Goal: Task Accomplishment & Management: Use online tool/utility

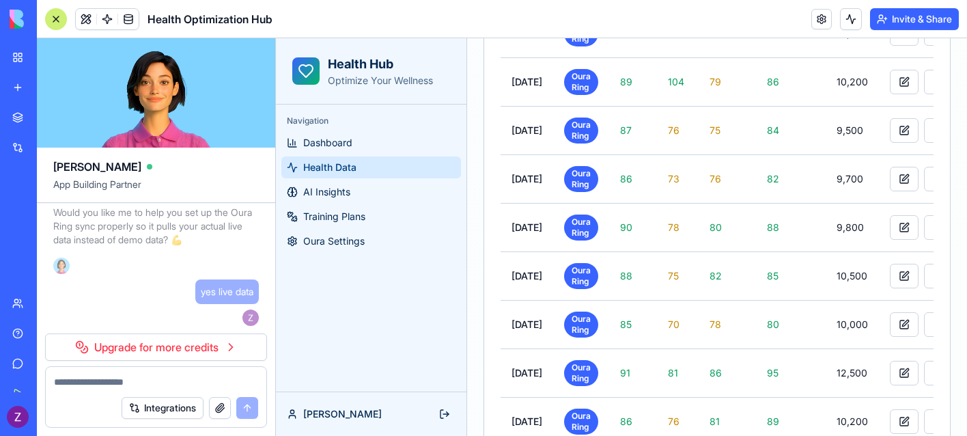
scroll to position [7023, 0]
click at [342, 148] on span "Dashboard" at bounding box center [327, 143] width 49 height 14
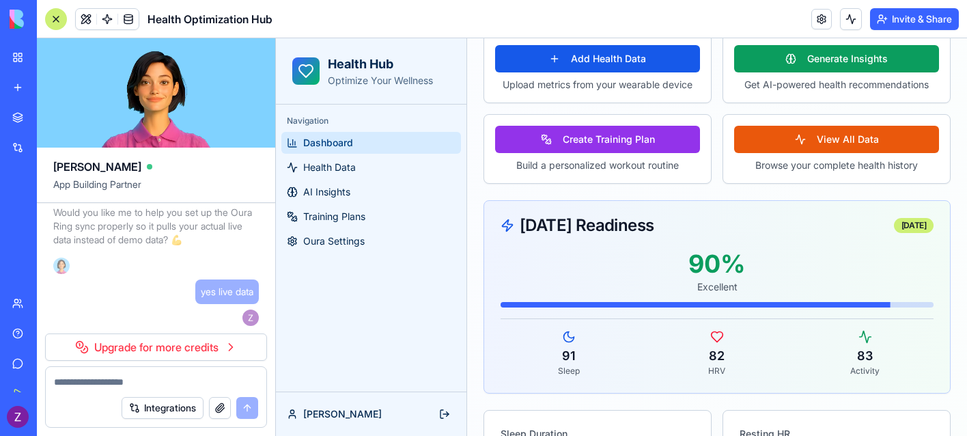
scroll to position [443, 0]
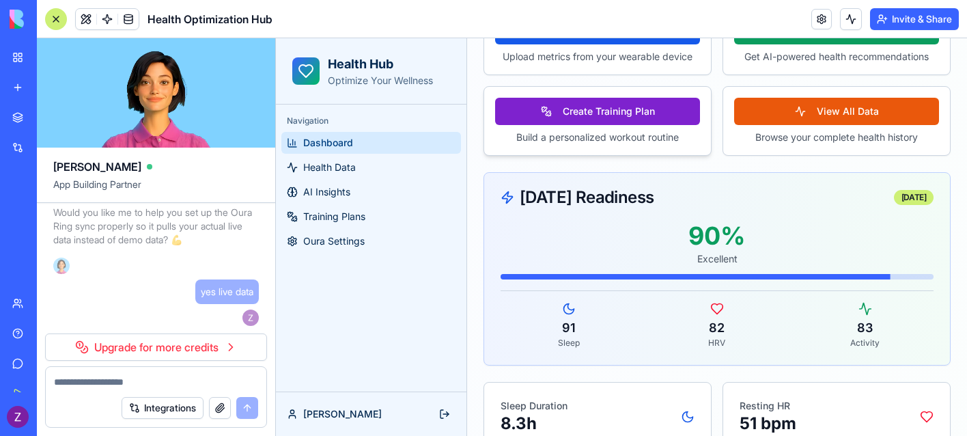
click at [600, 125] on button "Create Training Plan" at bounding box center [597, 111] width 205 height 27
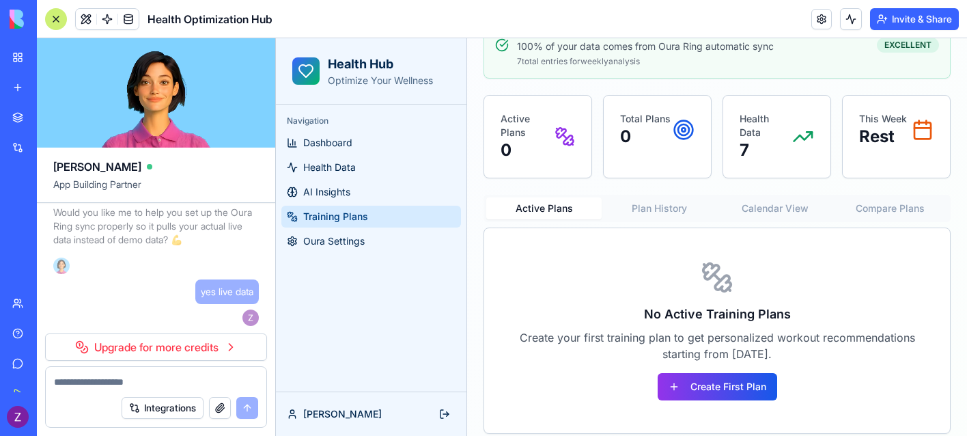
scroll to position [268, 0]
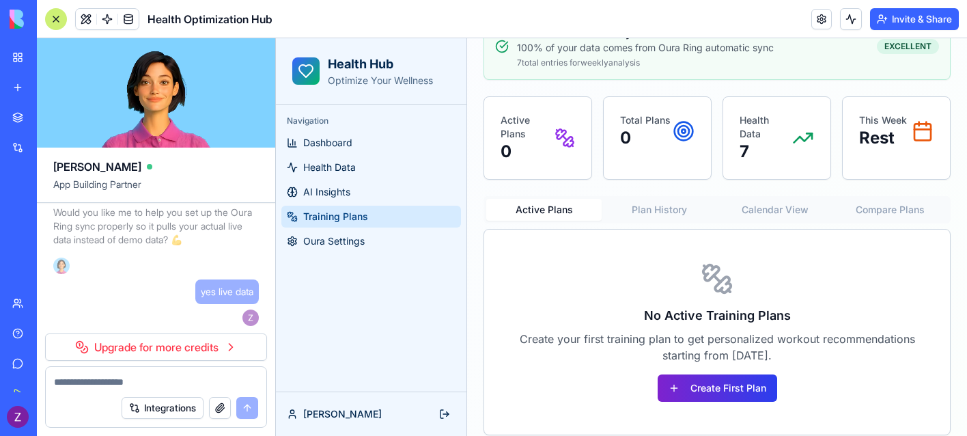
click at [748, 397] on button "Create First Plan" at bounding box center [718, 387] width 120 height 27
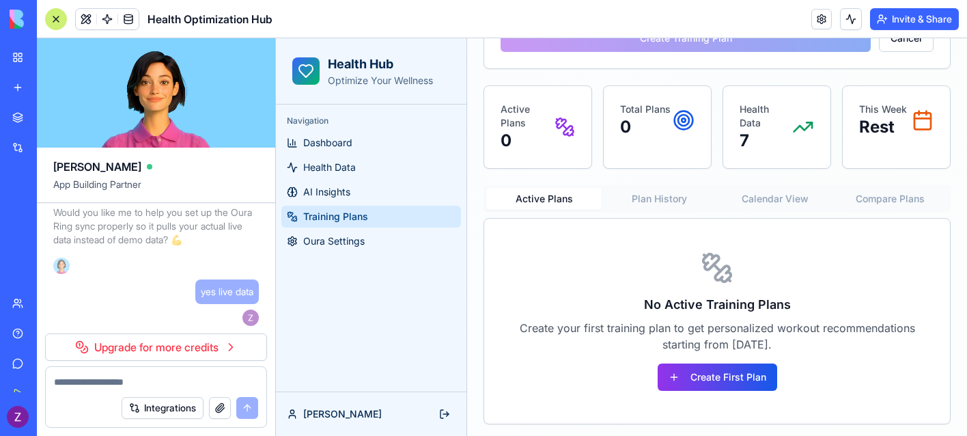
scroll to position [634, 0]
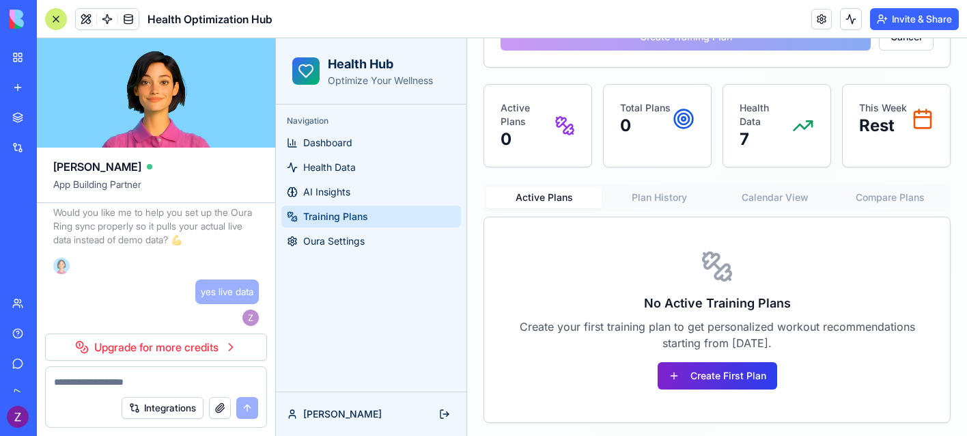
click at [708, 374] on button "Create First Plan" at bounding box center [718, 375] width 120 height 27
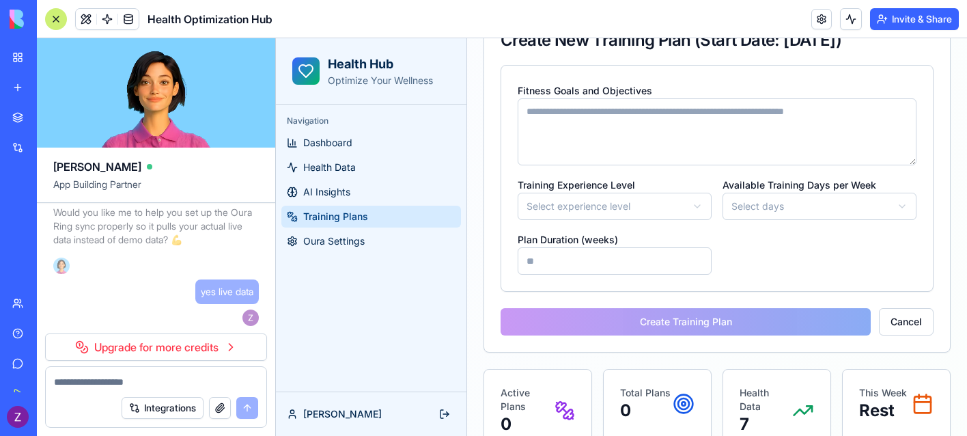
scroll to position [336, 0]
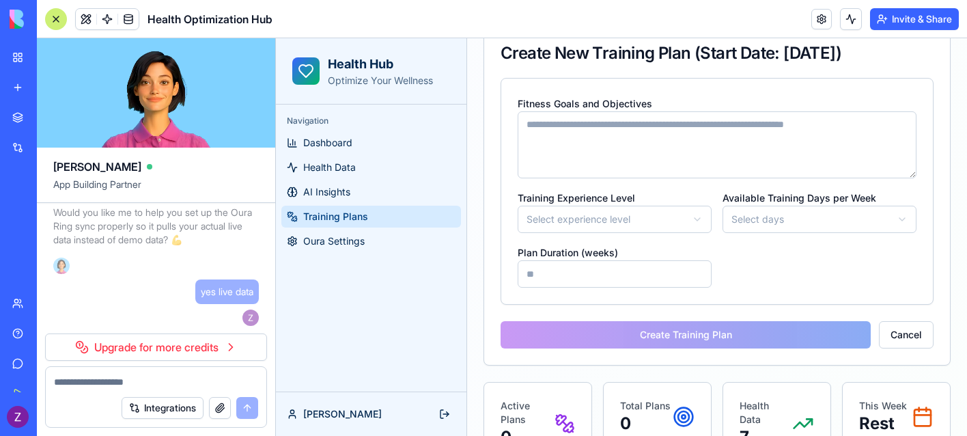
click at [631, 277] on input "Plan Duration (weeks)" at bounding box center [615, 273] width 194 height 27
click at [546, 273] on input "Plan Duration (weeks)" at bounding box center [615, 273] width 194 height 27
type input "**"
click at [570, 214] on html "**********" at bounding box center [621, 219] width 691 height 1035
click at [825, 218] on html "**********" at bounding box center [621, 219] width 691 height 1035
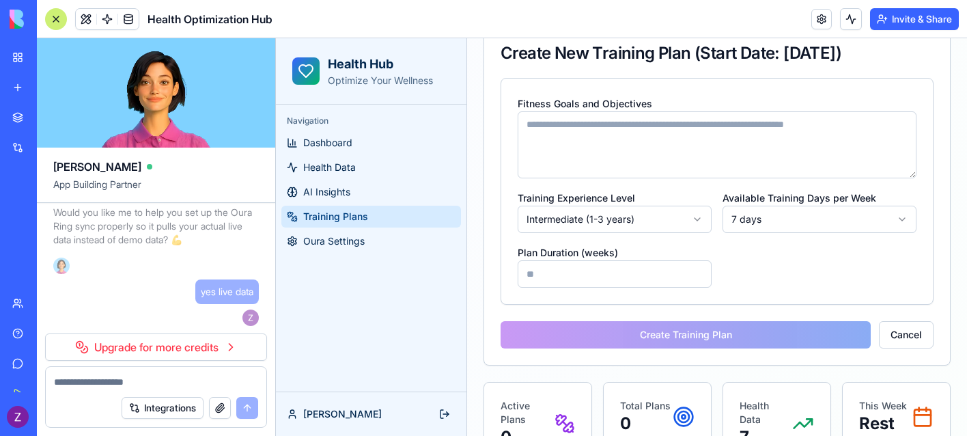
click at [678, 156] on textarea "Fitness Goals and Objectives" at bounding box center [717, 144] width 399 height 67
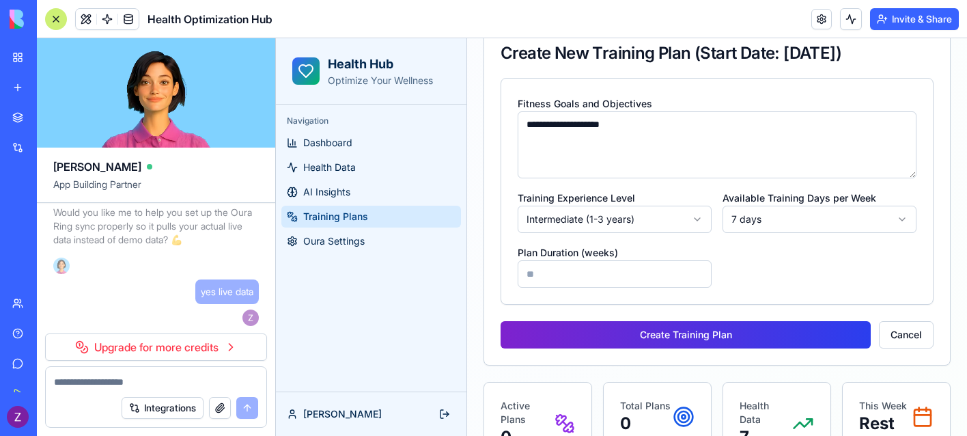
type textarea "**********"
click at [705, 340] on button "Create Training Plan" at bounding box center [686, 334] width 370 height 27
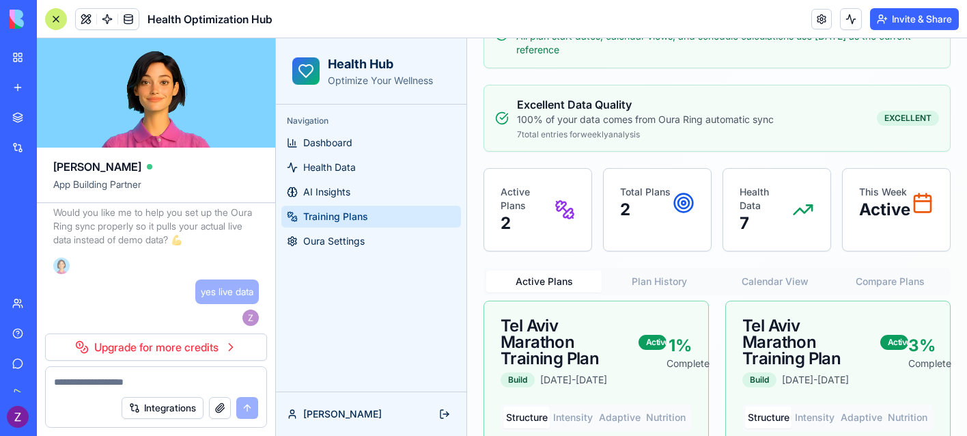
scroll to position [193, 0]
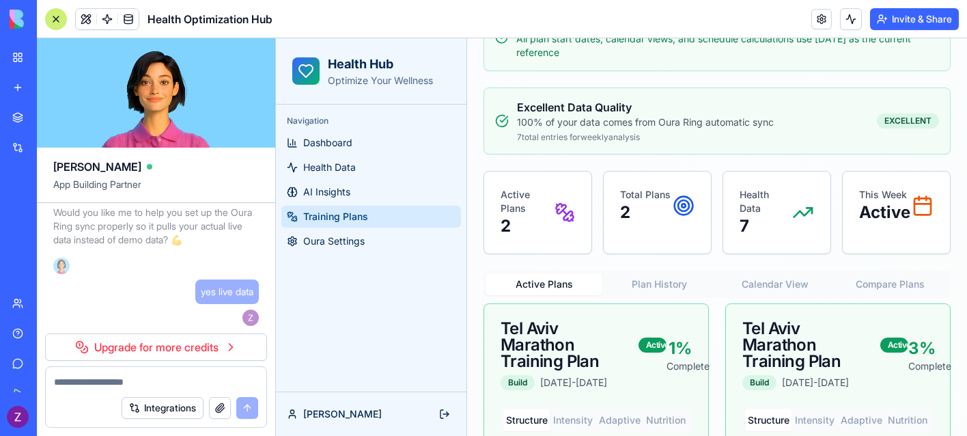
click at [565, 217] on icon at bounding box center [569, 216] width 10 height 10
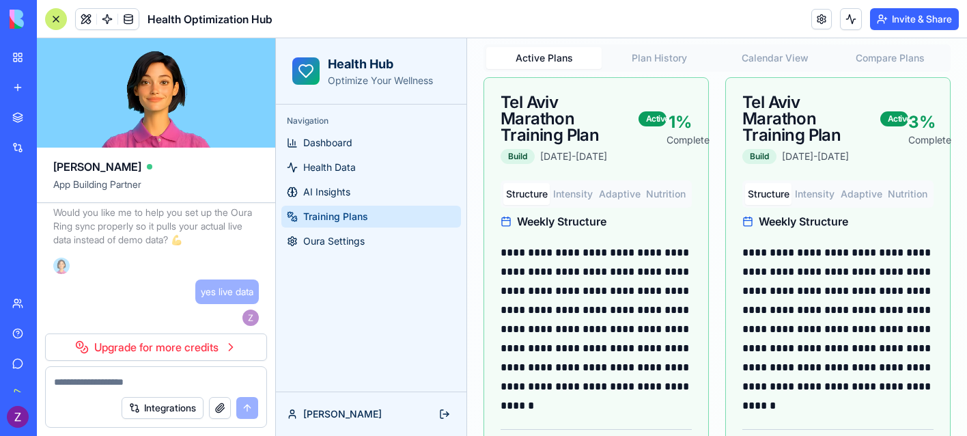
scroll to position [388, 0]
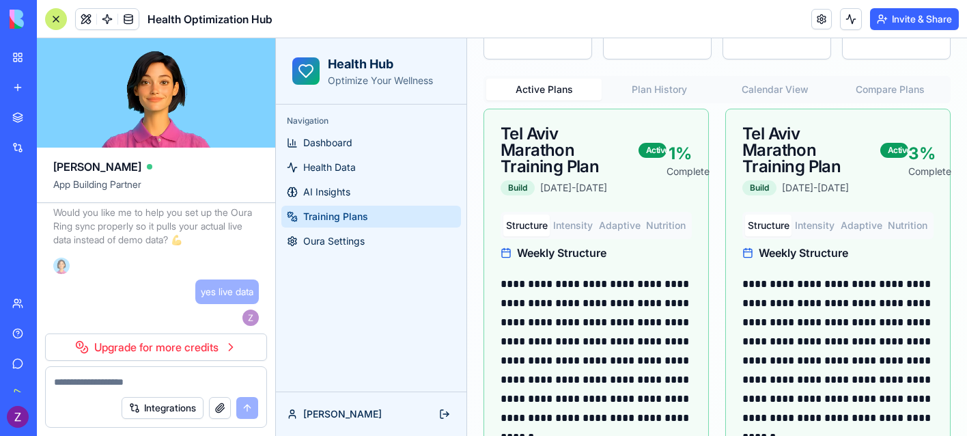
click at [572, 223] on button "Intensity" at bounding box center [573, 225] width 46 height 22
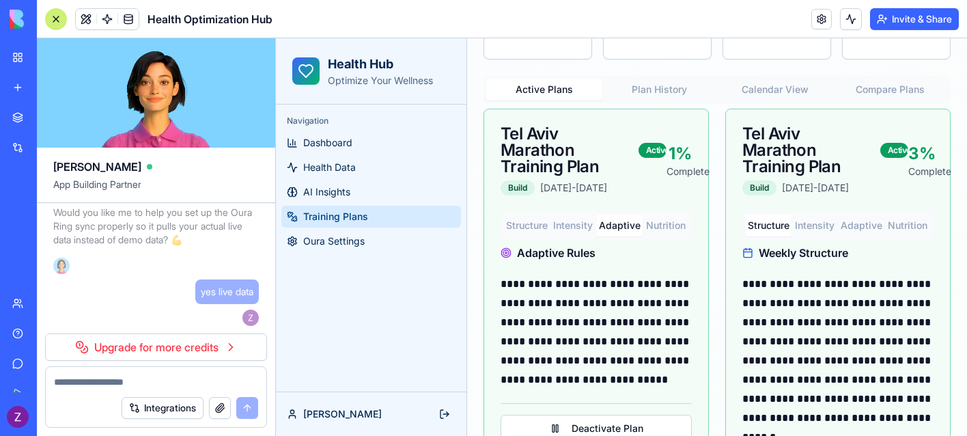
click at [617, 225] on button "Adaptive" at bounding box center [619, 225] width 46 height 22
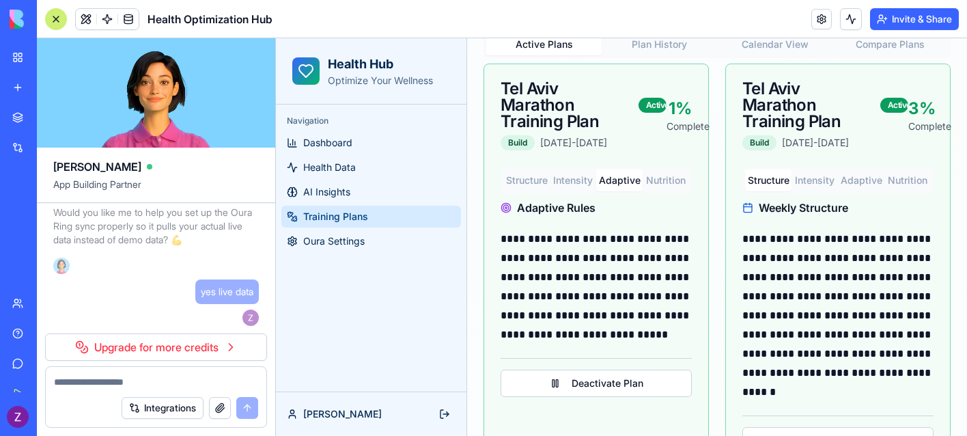
scroll to position [435, 0]
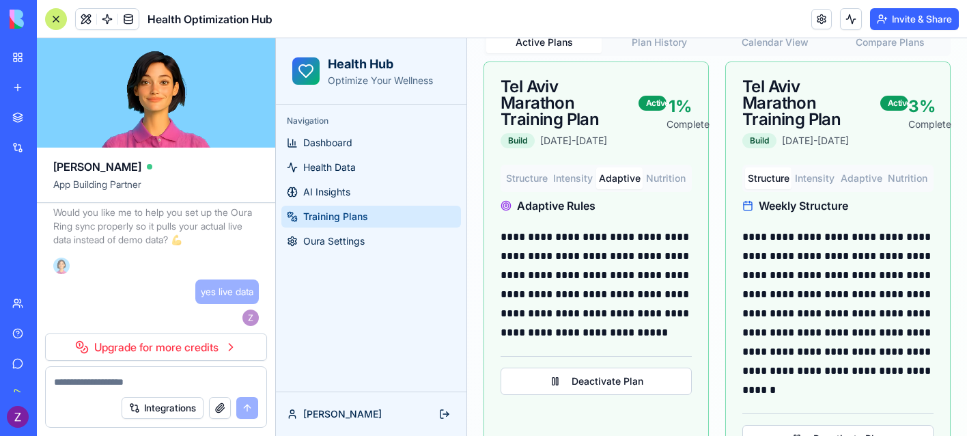
click at [657, 187] on button "Nutrition" at bounding box center [666, 178] width 46 height 22
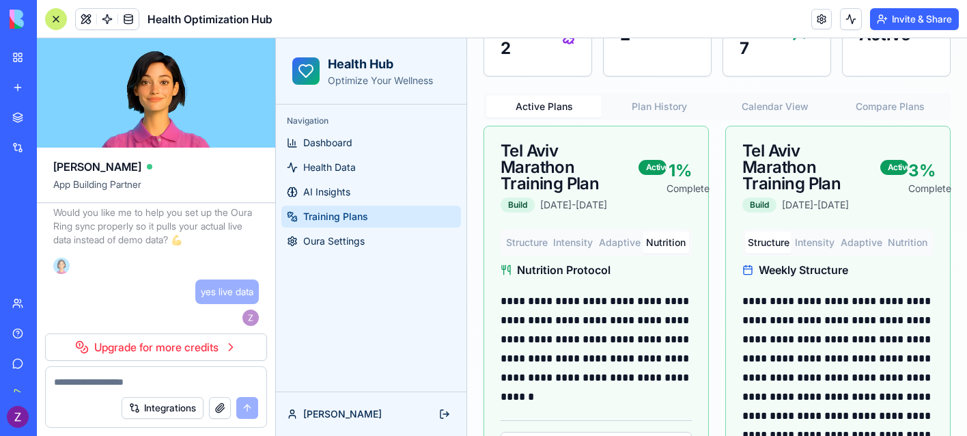
scroll to position [303, 0]
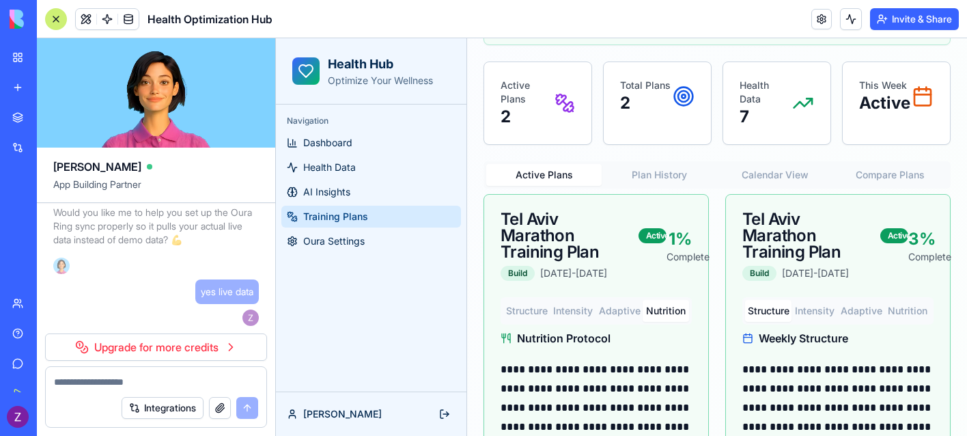
click at [679, 173] on div "**********" at bounding box center [717, 211] width 467 height 781
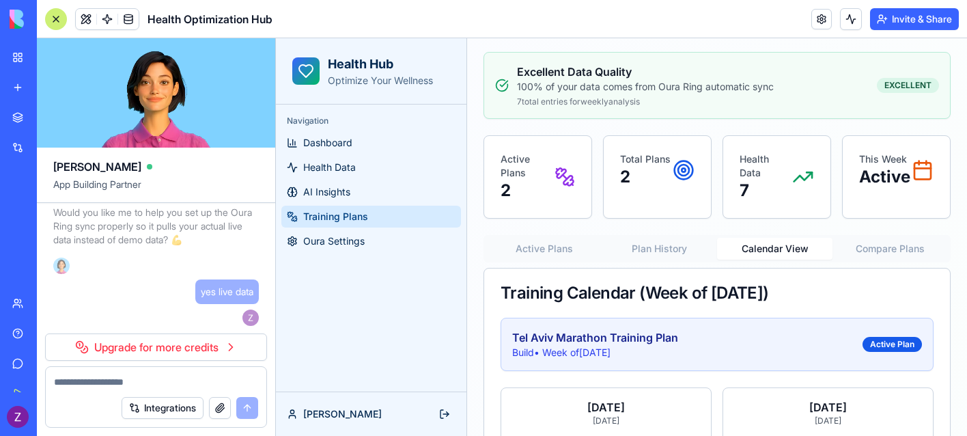
click at [769, 256] on button "Calendar View" at bounding box center [774, 249] width 115 height 22
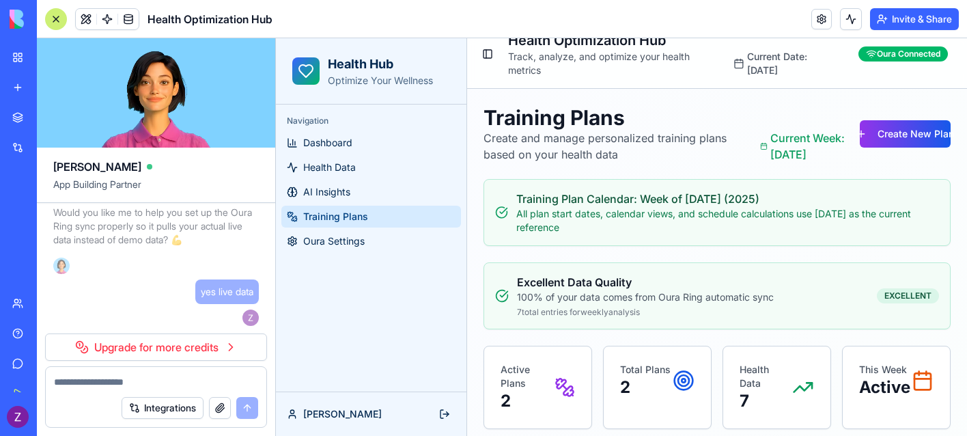
scroll to position [0, 0]
